Goal: Information Seeking & Learning: Learn about a topic

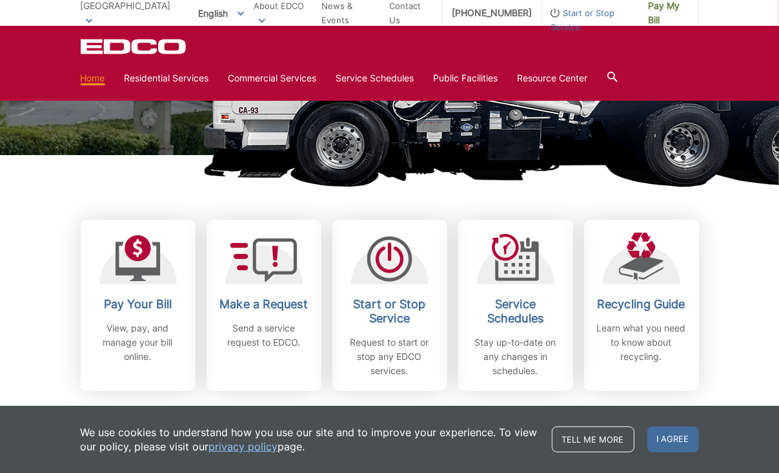
scroll to position [323, 0]
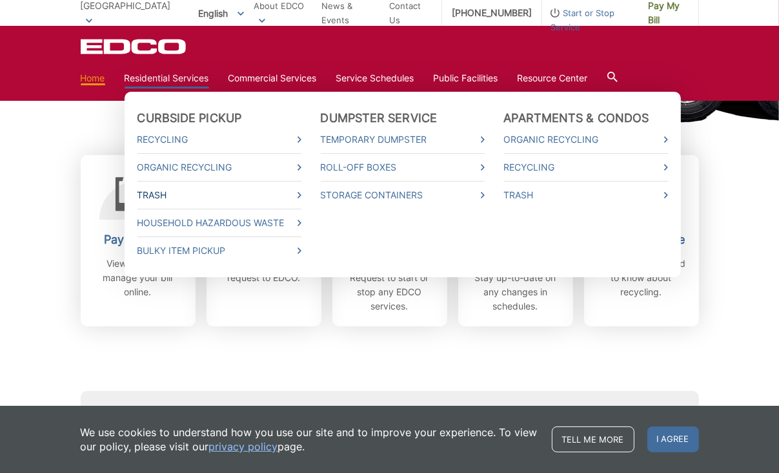
click at [154, 191] on link "Trash" at bounding box center [220, 195] width 164 height 14
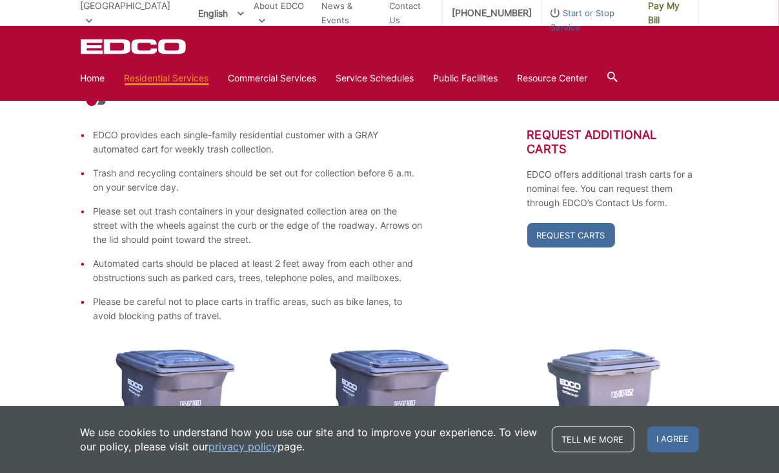
scroll to position [211, 0]
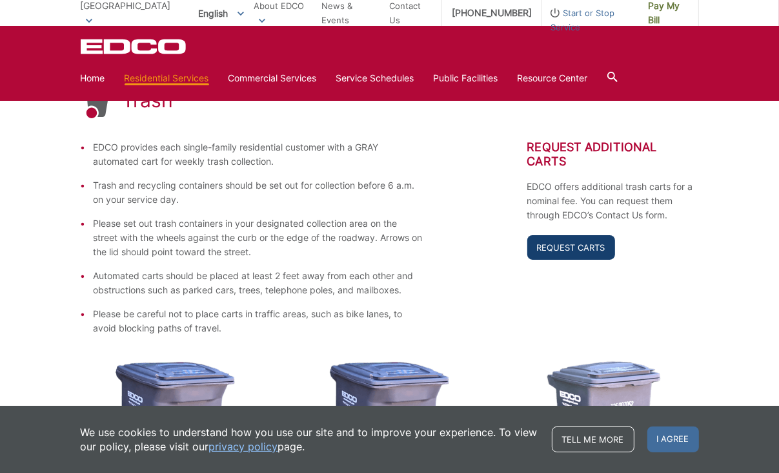
click at [582, 240] on link "Request Carts" at bounding box center [572, 247] width 88 height 25
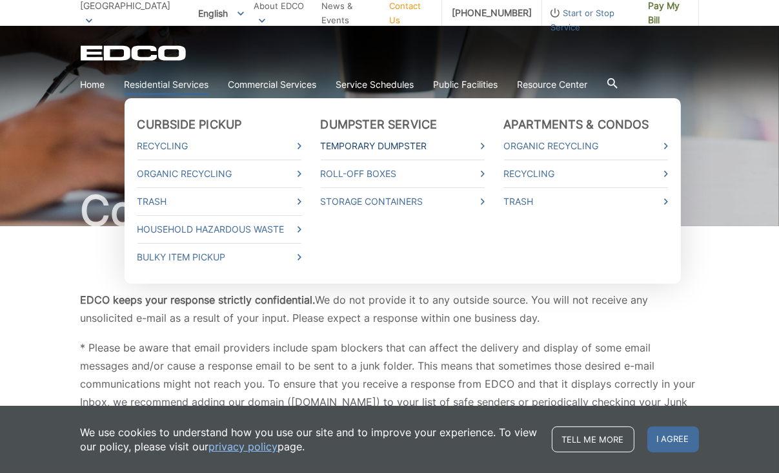
click at [365, 147] on link "Temporary Dumpster" at bounding box center [403, 146] width 164 height 14
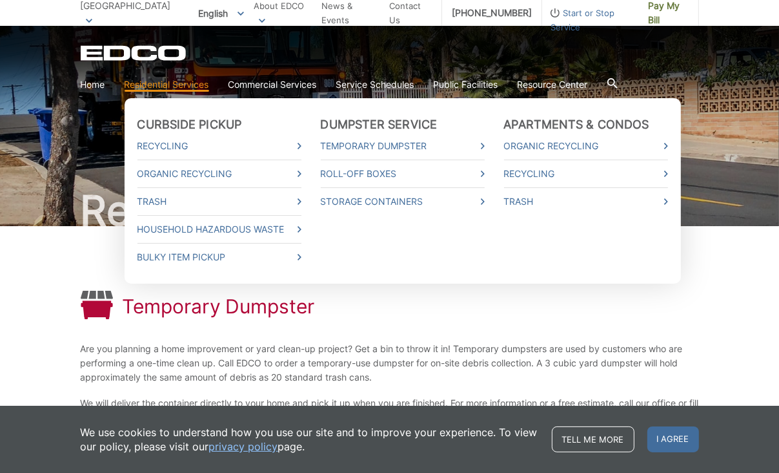
click at [146, 193] on li "Trash" at bounding box center [220, 201] width 164 height 28
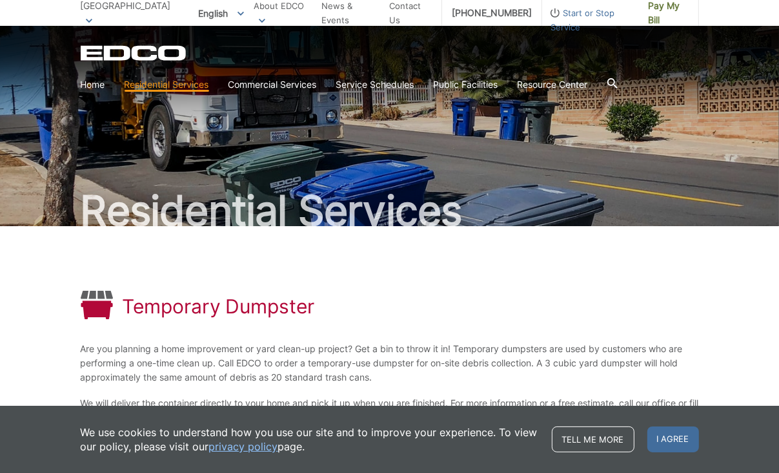
click at [107, 19] on p "[GEOGRAPHIC_DATA]" at bounding box center [129, 13] width 96 height 28
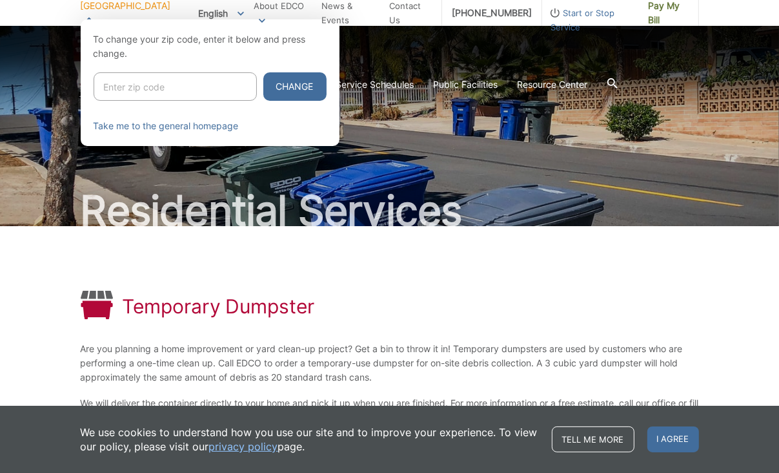
click at [124, 260] on div at bounding box center [389, 255] width 779 height 473
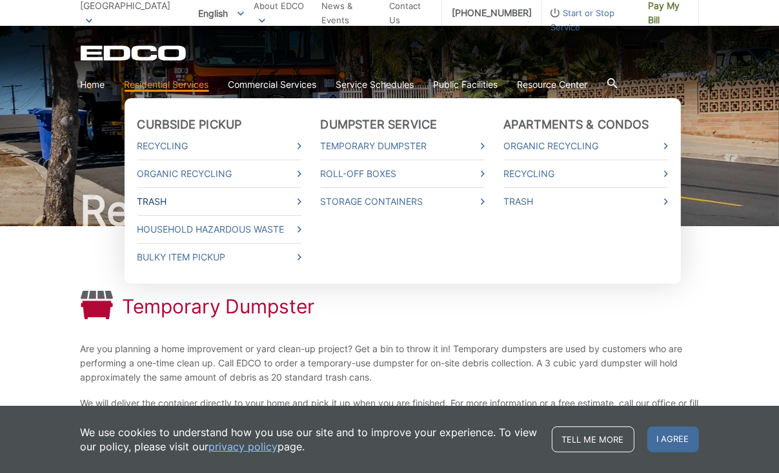
click at [298, 203] on icon at bounding box center [300, 201] width 4 height 6
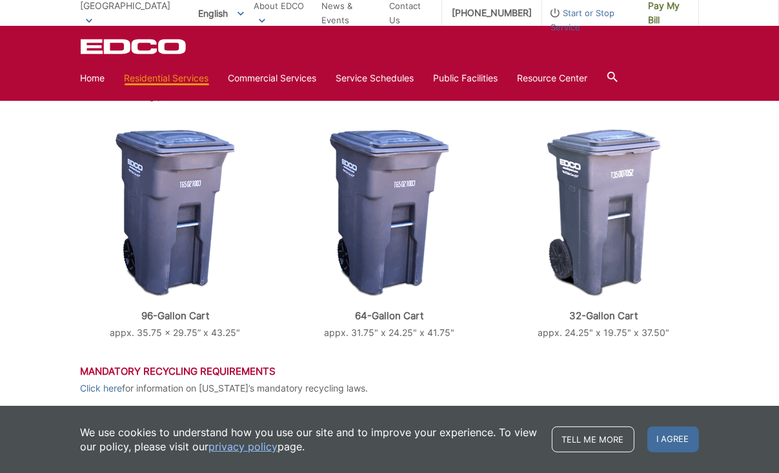
scroll to position [517, 0]
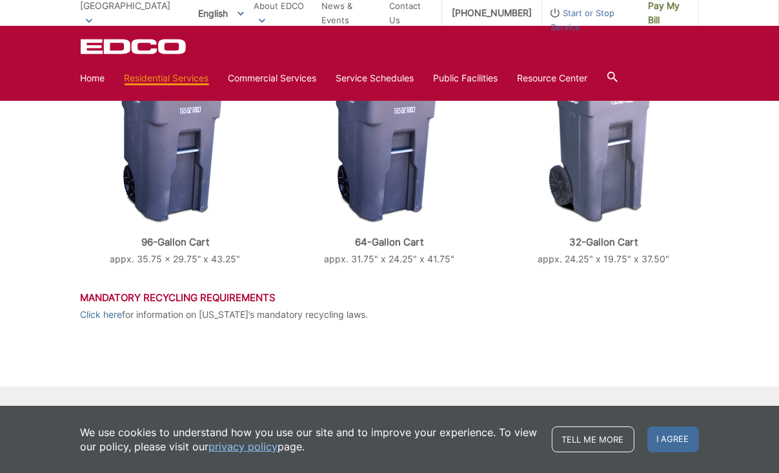
click at [400, 144] on img at bounding box center [389, 140] width 119 height 168
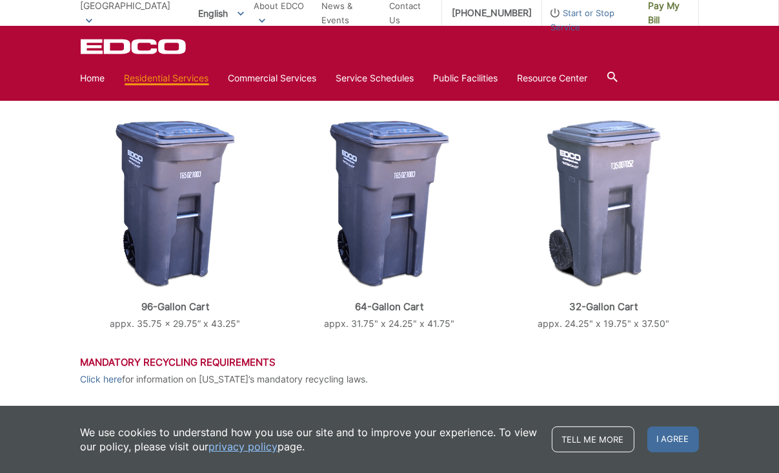
click at [402, 143] on img at bounding box center [389, 204] width 119 height 168
click at [159, 227] on img at bounding box center [175, 204] width 119 height 168
click at [682, 165] on div at bounding box center [604, 204] width 190 height 168
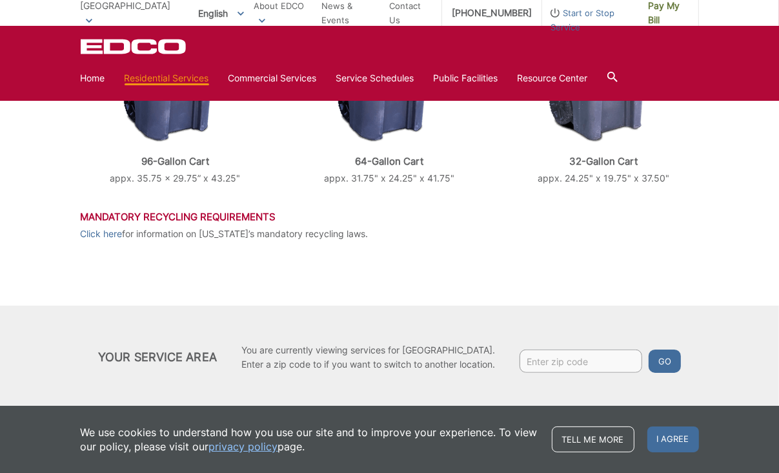
scroll to position [599, 0]
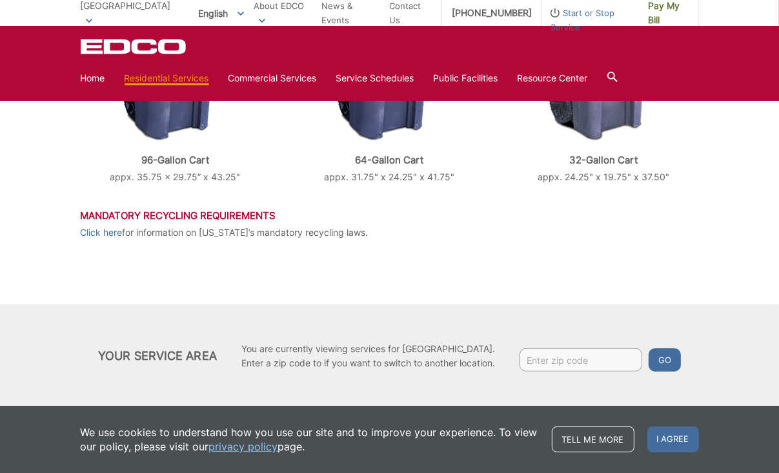
click at [584, 354] on input "Enter zip code" at bounding box center [581, 359] width 123 height 23
type input "90620"
click at [649, 348] on button "Go" at bounding box center [665, 359] width 32 height 23
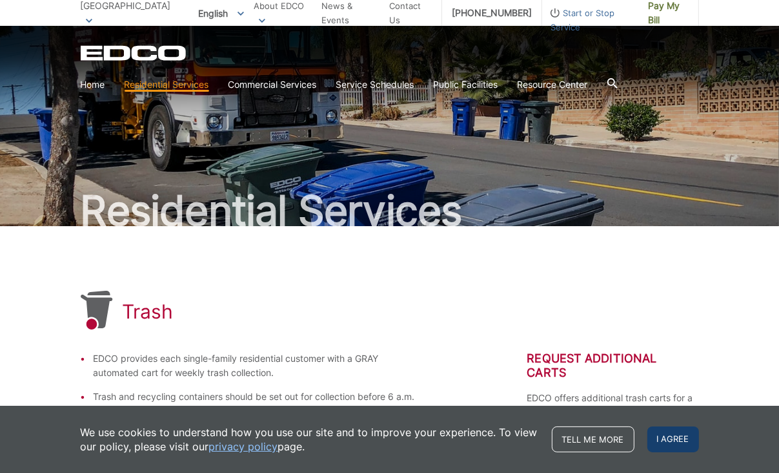
click at [656, 440] on span "I agree" at bounding box center [674, 439] width 52 height 26
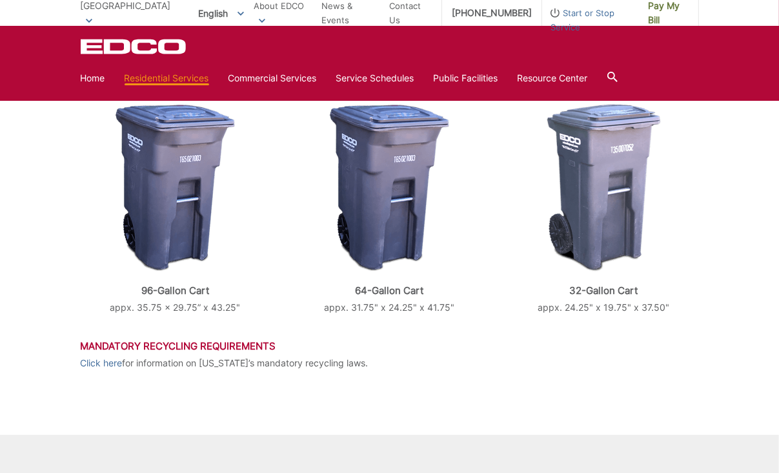
scroll to position [469, 0]
